Goal: Information Seeking & Learning: Understand process/instructions

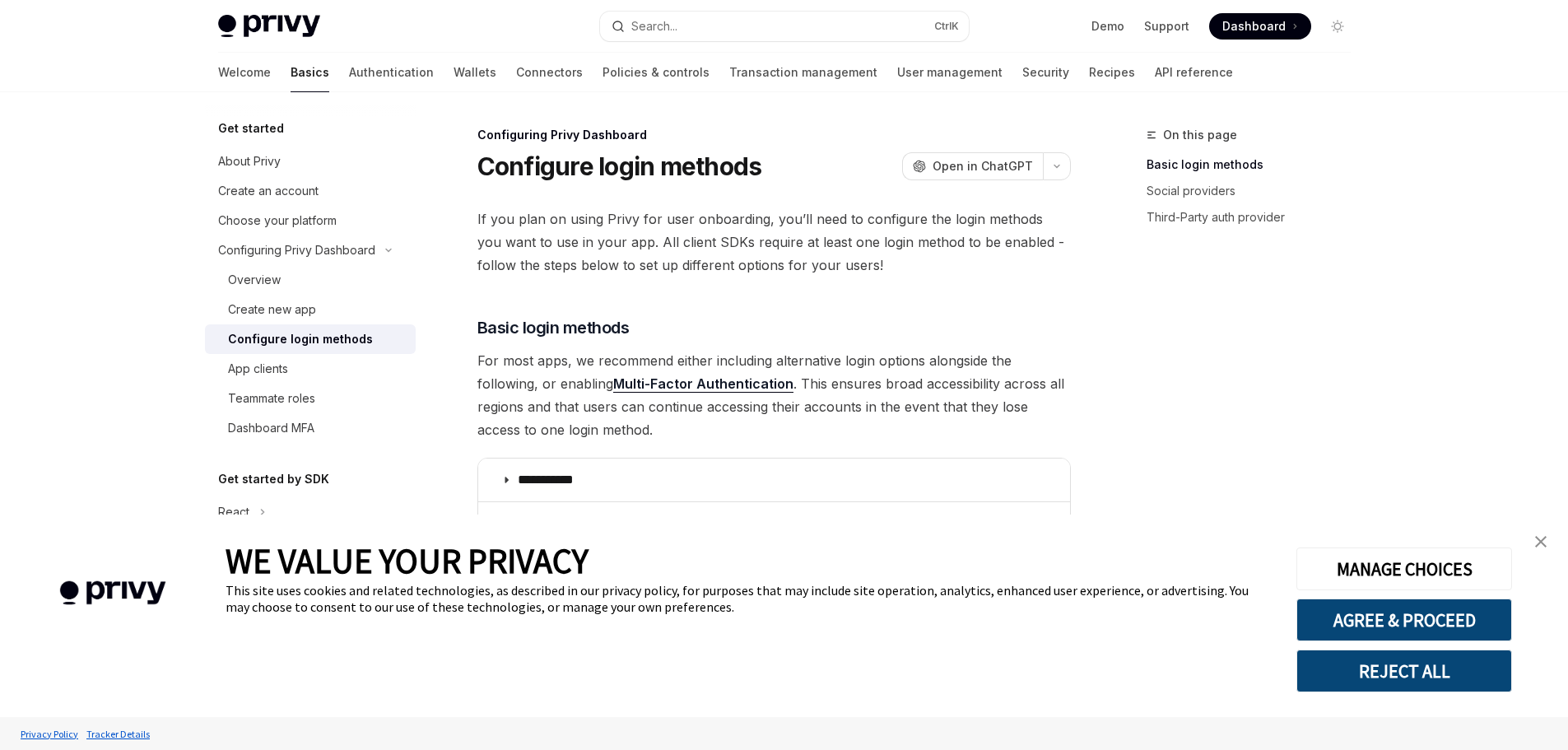
click at [329, 350] on link "Configure login methods" at bounding box center [310, 338] width 210 height 29
type textarea "*"
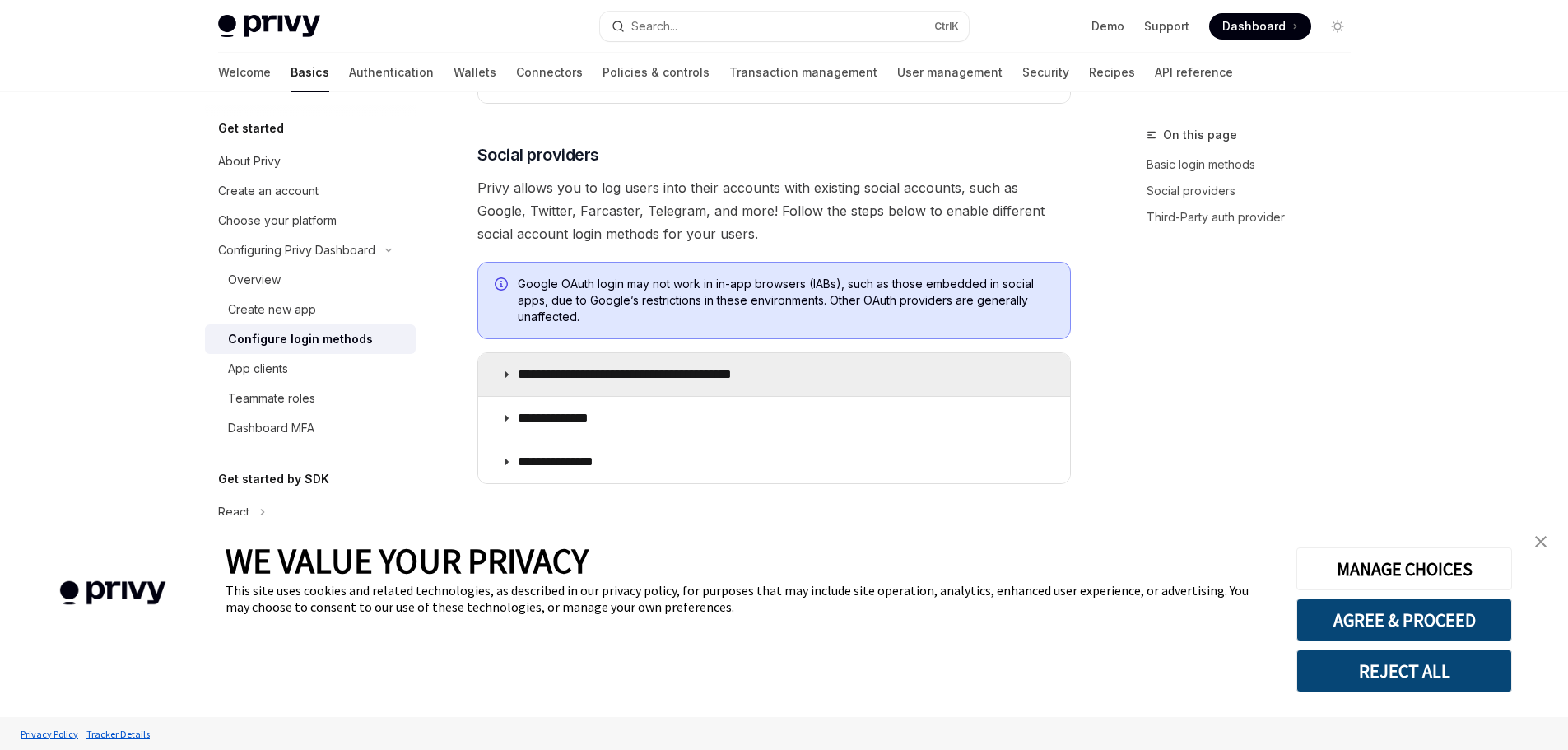
scroll to position [493, 0]
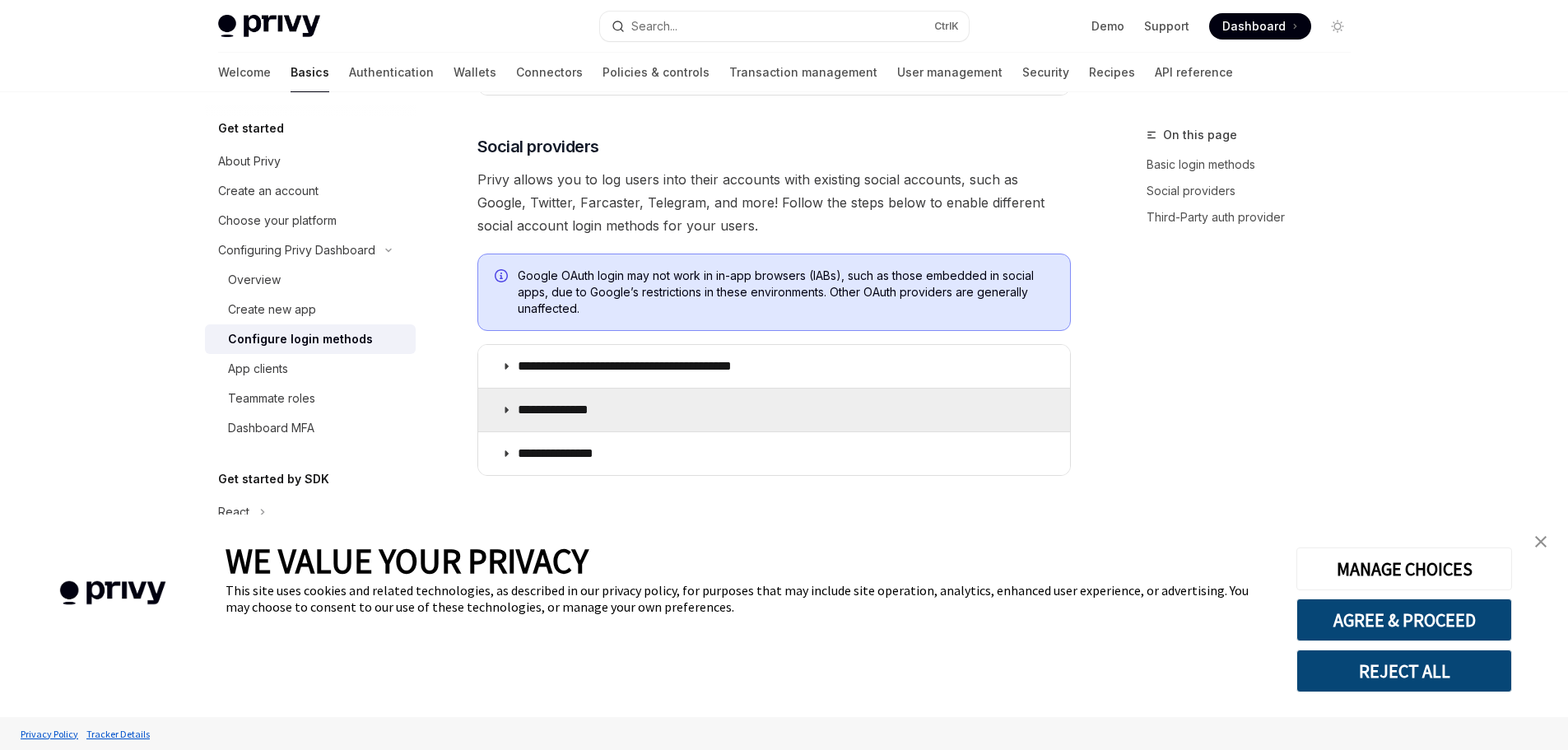
click at [658, 402] on summary "**********" at bounding box center [774, 410] width 592 height 43
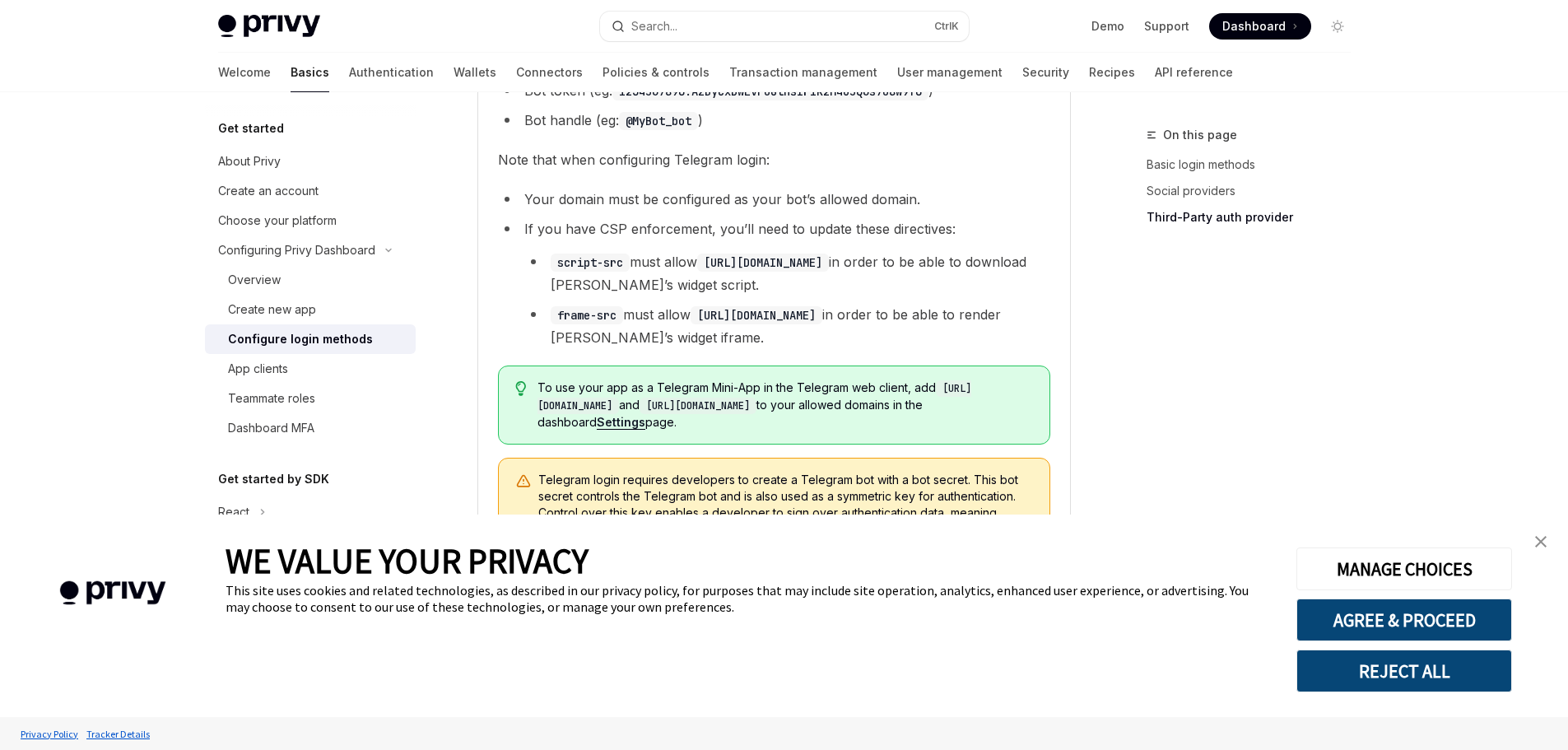
scroll to position [1070, 0]
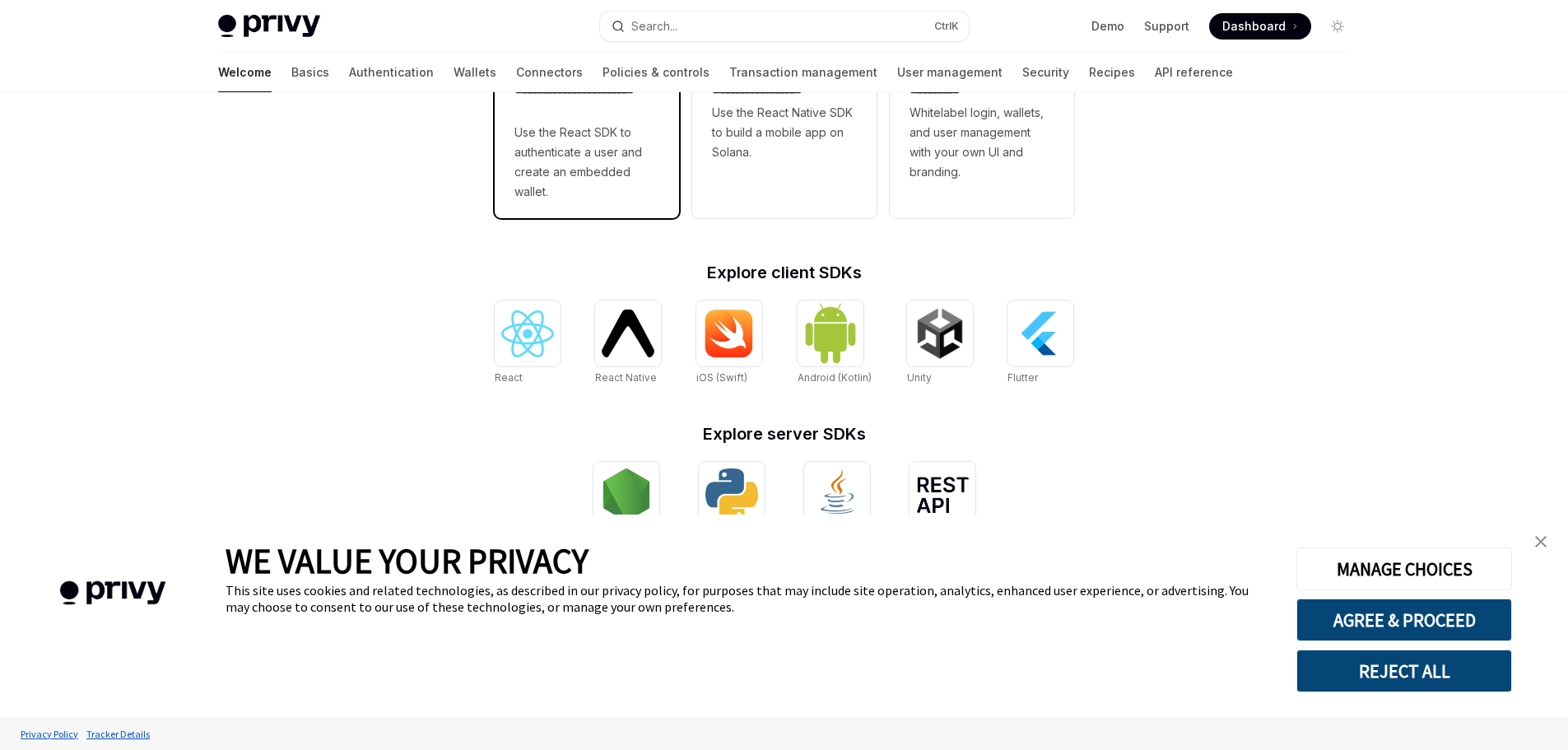
scroll to position [576, 0]
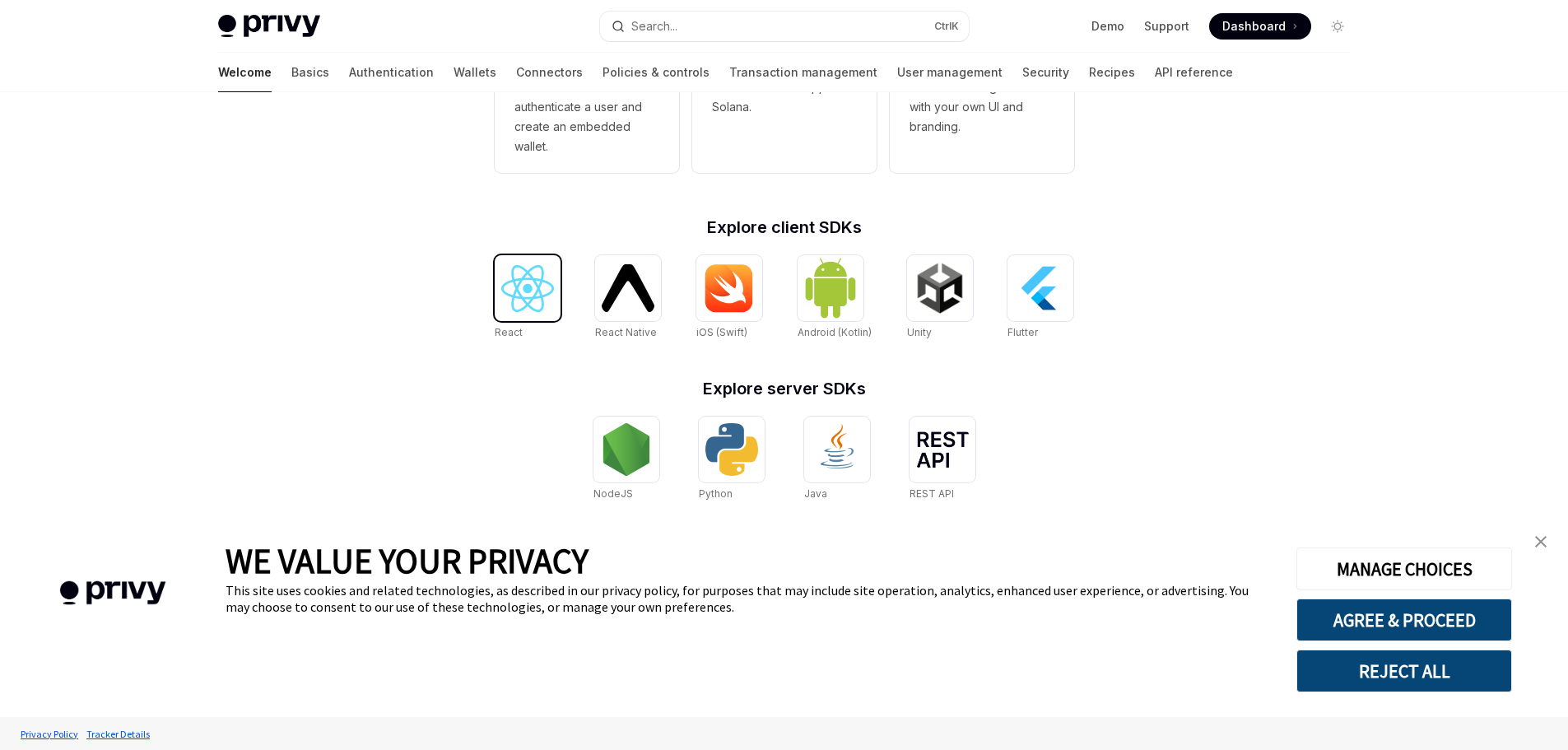
click at [542, 302] on img at bounding box center [527, 288] width 52 height 47
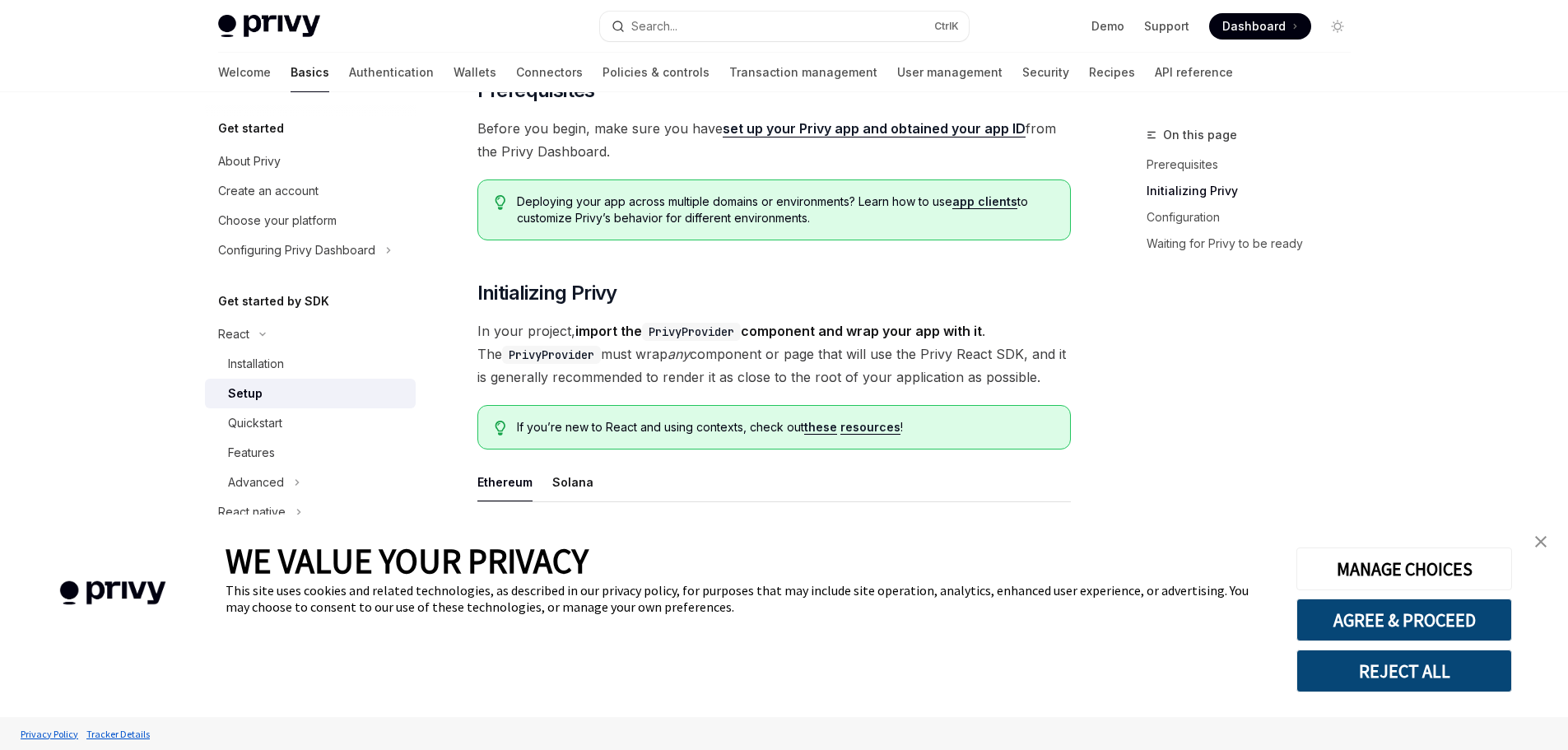
scroll to position [329, 0]
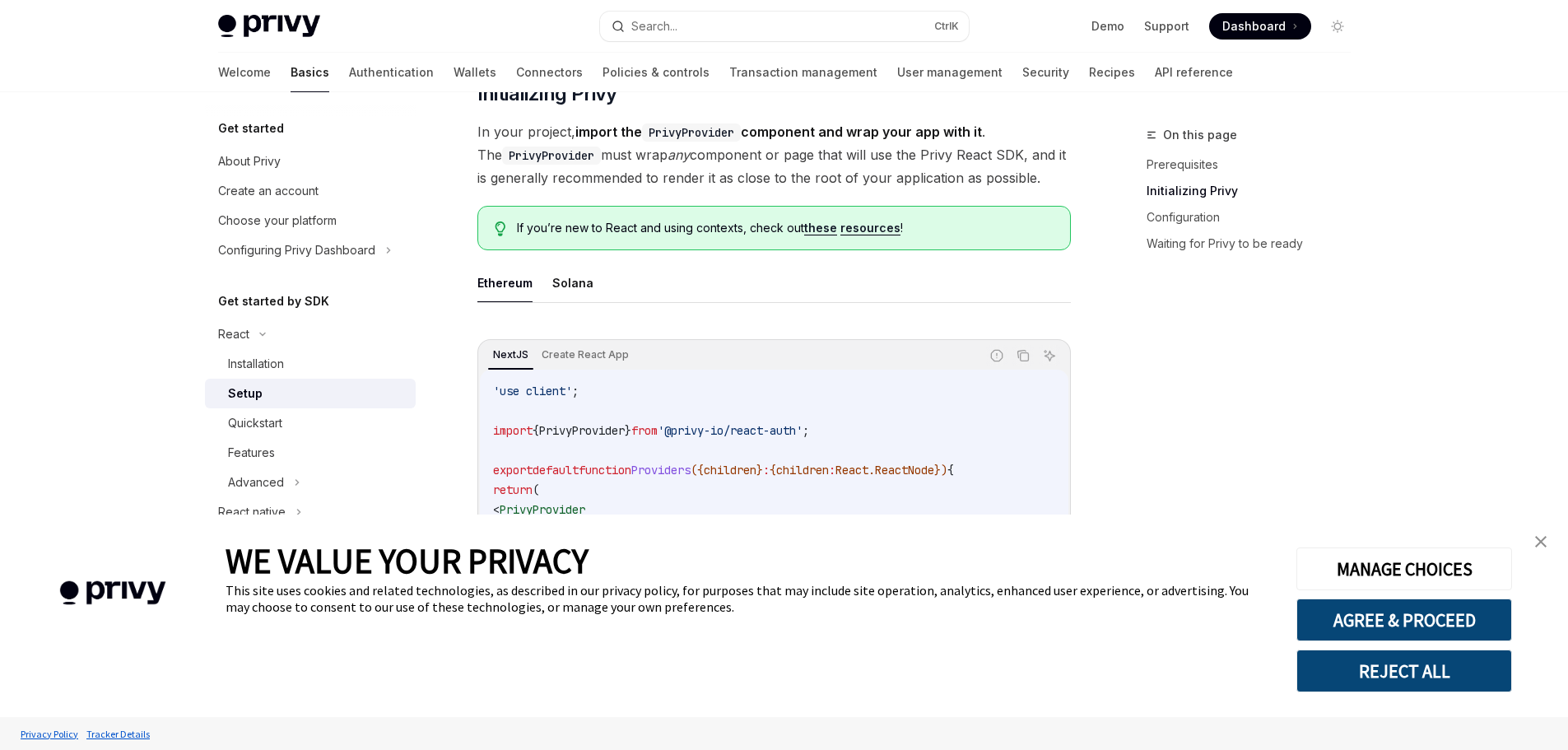
click at [1217, 343] on div "On this page Prerequisites Initializing Privy Configuration Waiting for Privy t…" at bounding box center [1239, 438] width 250 height 625
